Goal: Navigation & Orientation: Find specific page/section

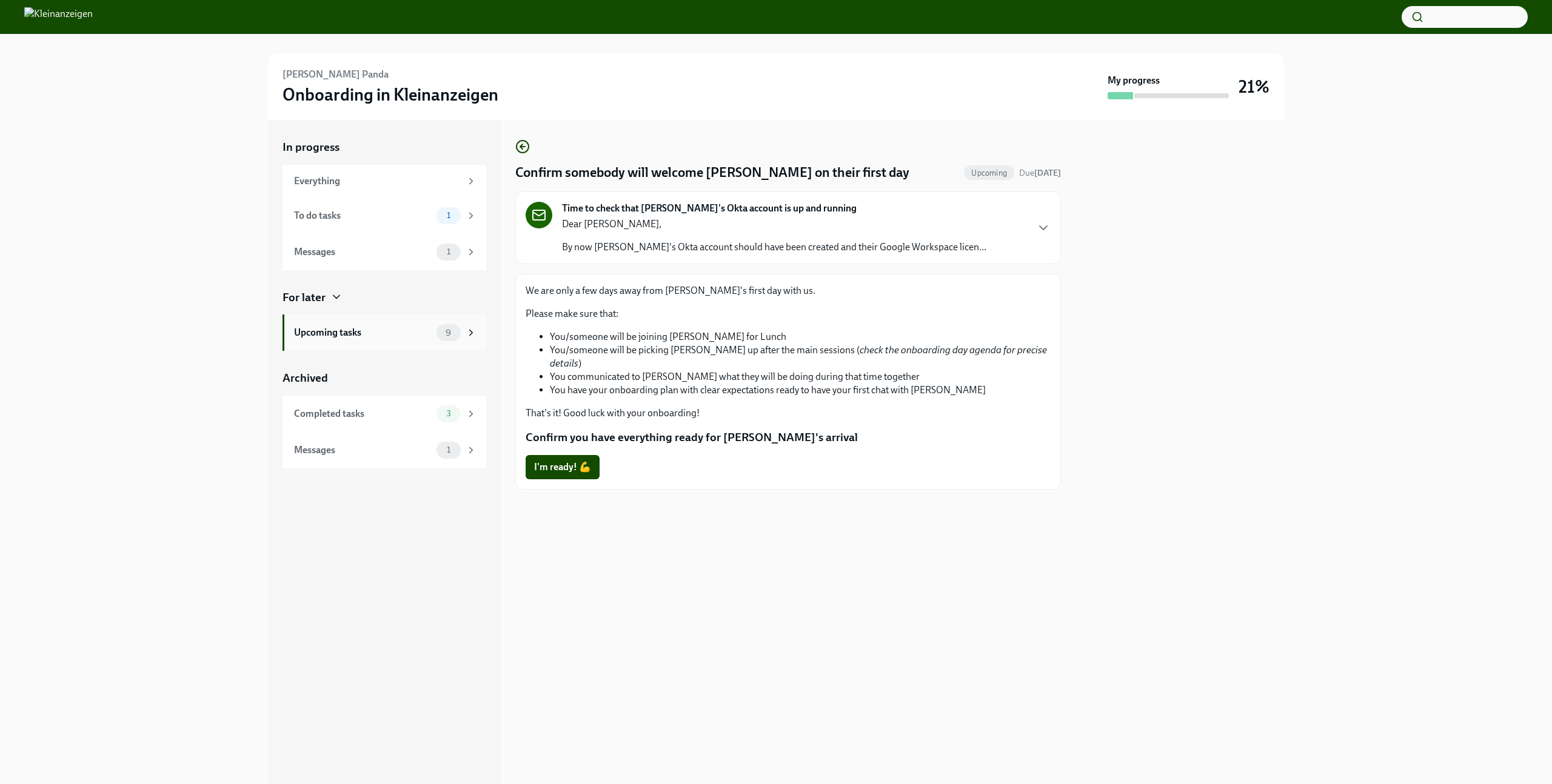
click at [371, 329] on div "Upcoming tasks" at bounding box center [363, 332] width 138 height 13
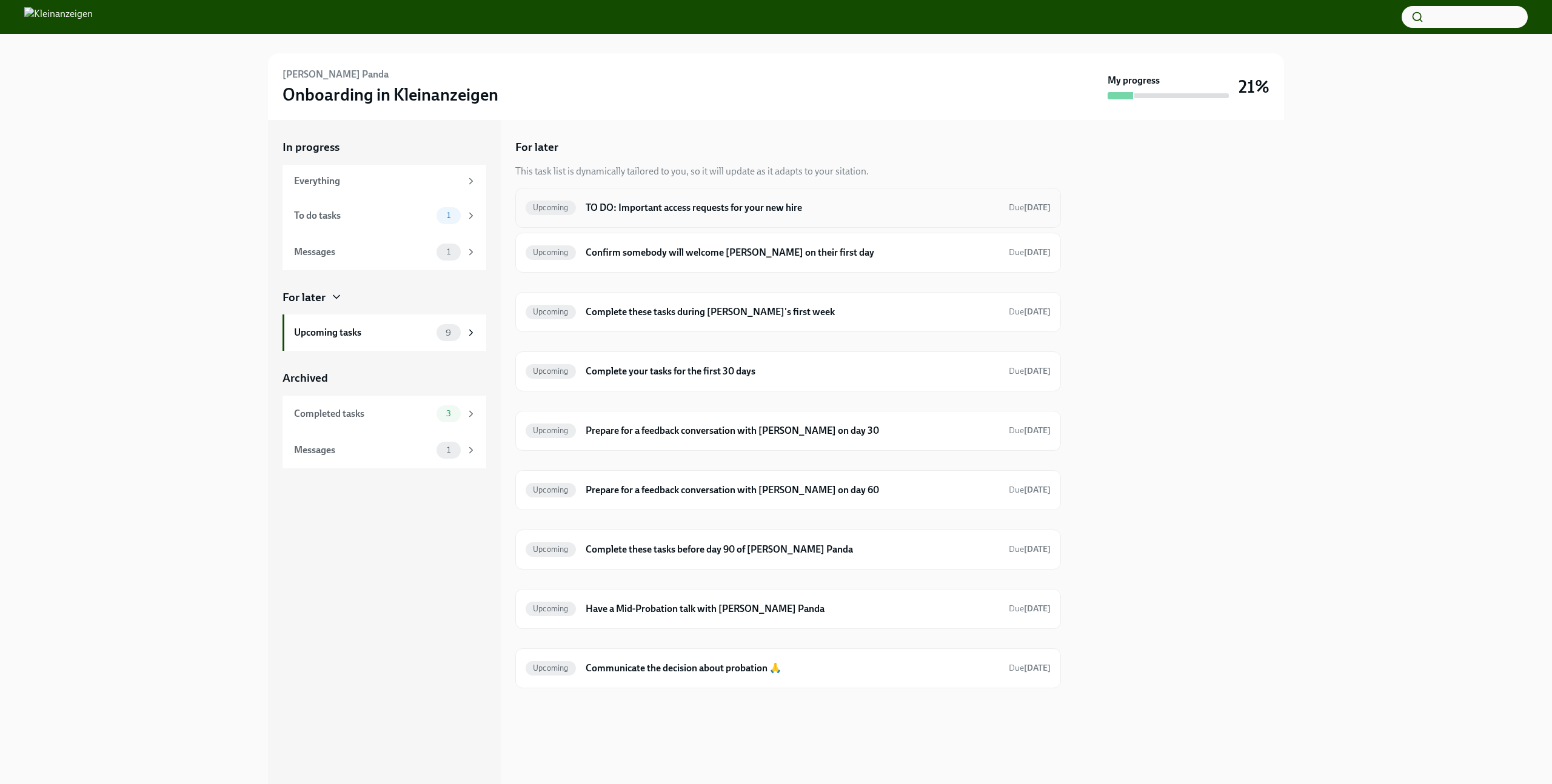
click at [868, 207] on h6 "TO DO: Important access requests for your new hire" at bounding box center [792, 207] width 413 height 13
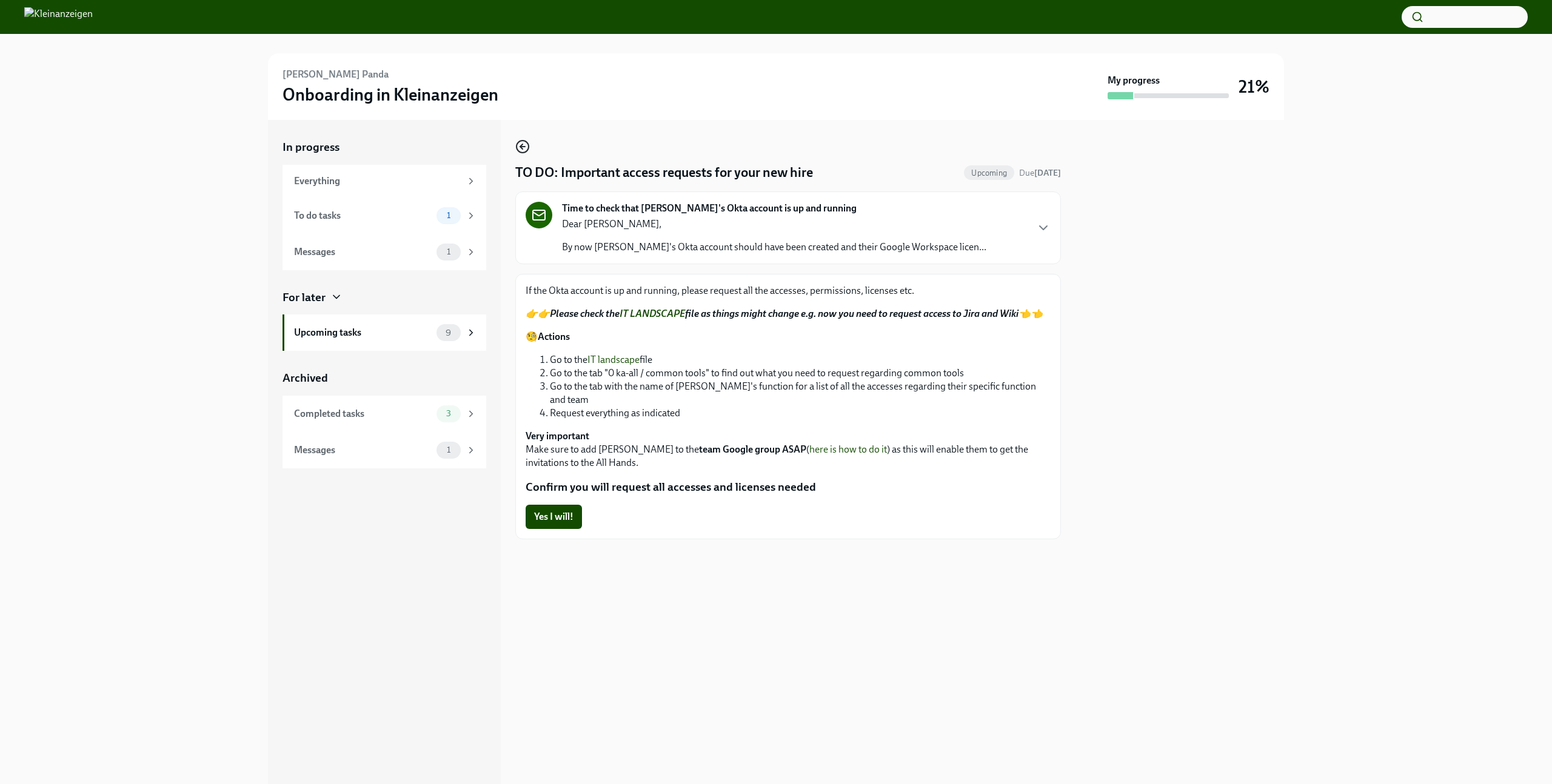
click at [519, 145] on icon "button" at bounding box center [522, 146] width 14 height 14
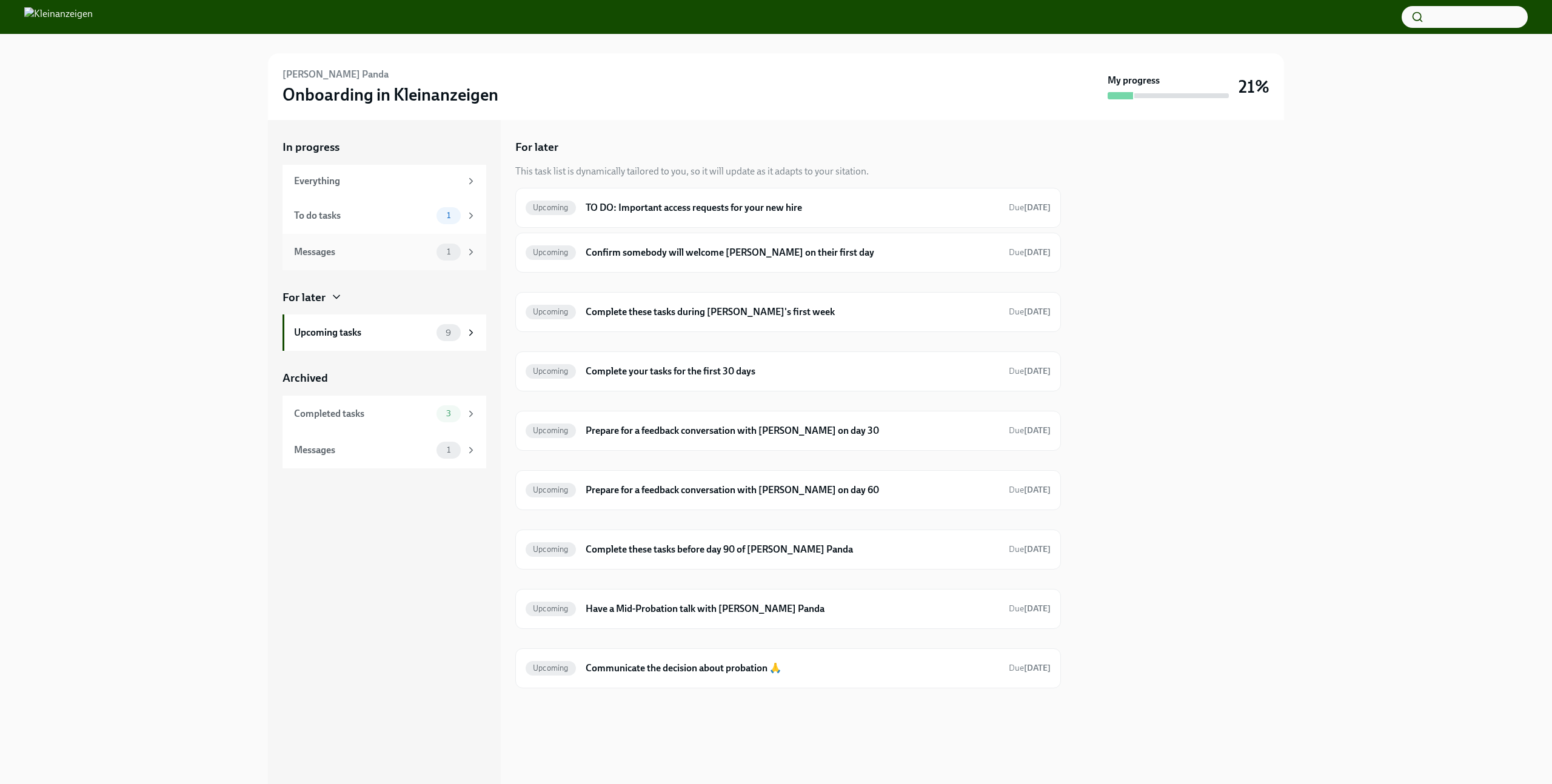
click at [428, 254] on div "Messages" at bounding box center [363, 252] width 138 height 13
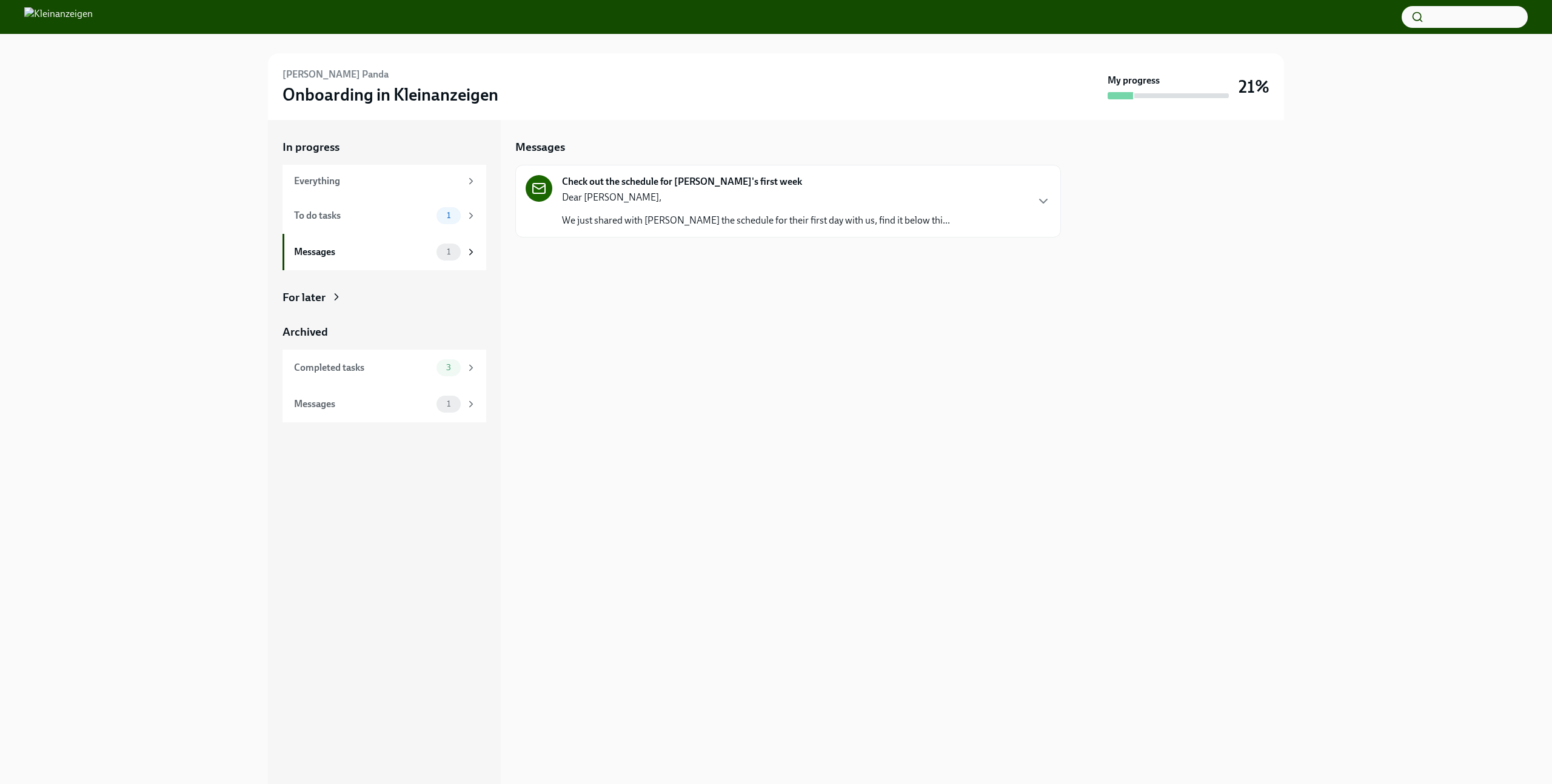
click at [804, 222] on p "We just shared with [PERSON_NAME] the schedule for their first day with us, fin…" at bounding box center [756, 220] width 388 height 13
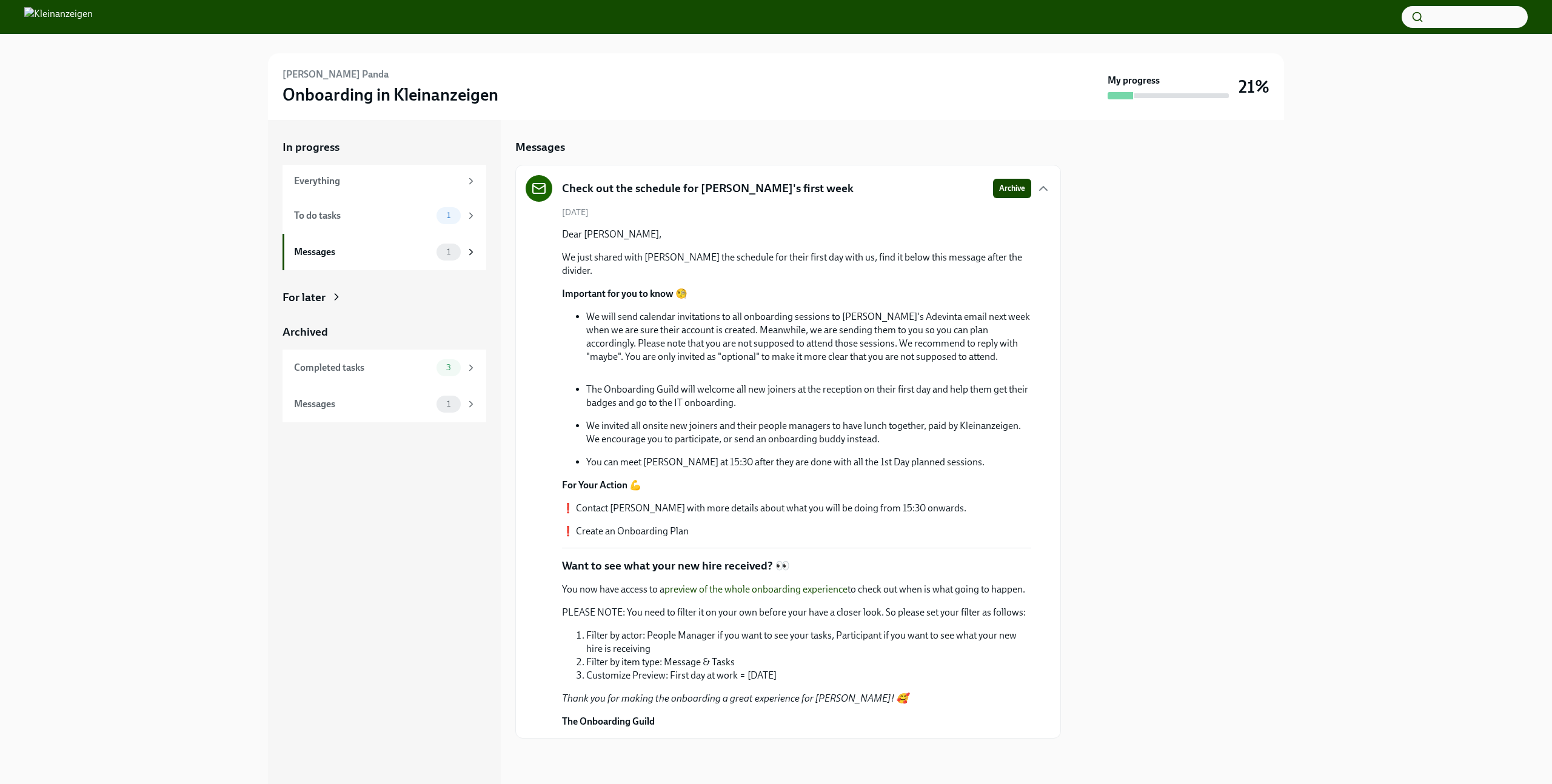
click at [1111, 259] on div at bounding box center [1180, 452] width 209 height 664
